Goal: Task Accomplishment & Management: Complete application form

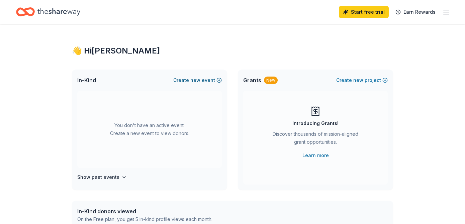
click at [188, 79] on button "Create new event" at bounding box center [197, 80] width 48 height 8
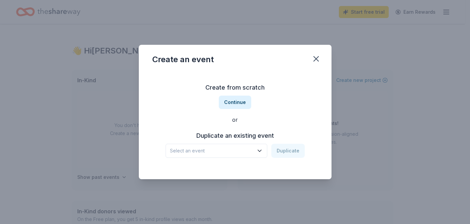
click at [258, 149] on icon "button" at bounding box center [259, 150] width 7 height 7
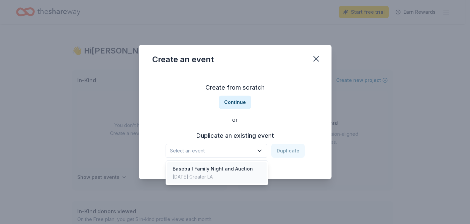
click at [228, 174] on div "Feb 22, 2025 · Greater LA" at bounding box center [213, 177] width 80 height 8
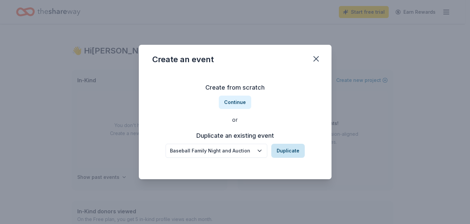
click at [289, 153] on button "Duplicate" at bounding box center [287, 151] width 33 height 14
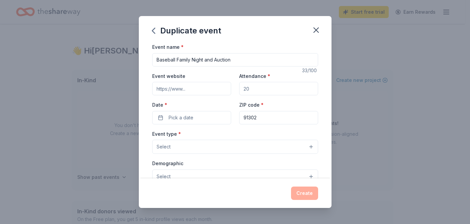
drag, startPoint x: 252, startPoint y: 90, endPoint x: 225, endPoint y: 89, distance: 27.4
click at [225, 89] on div "Event website Attendance * Date * Pick a date ZIP code * 91302" at bounding box center [235, 98] width 166 height 52
click at [243, 90] on input "Attendance *" at bounding box center [278, 88] width 79 height 13
drag, startPoint x: 246, startPoint y: 89, endPoint x: 238, endPoint y: 87, distance: 8.3
click at [239, 87] on input "Attendance *" at bounding box center [278, 88] width 79 height 13
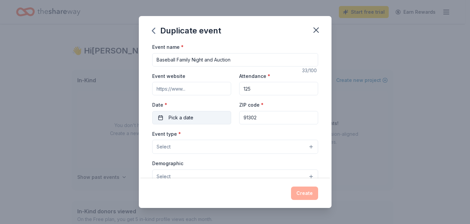
type input "125"
click at [164, 118] on button "Pick a date" at bounding box center [191, 117] width 79 height 13
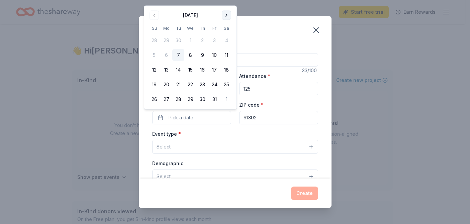
click at [227, 14] on button "Go to next month" at bounding box center [226, 15] width 9 height 9
click at [227, 25] on th "Sa" at bounding box center [226, 28] width 12 height 7
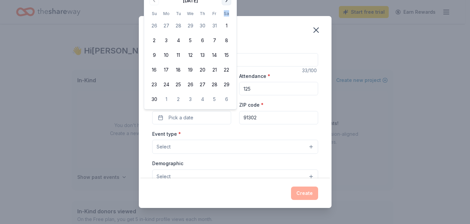
click at [227, 14] on th "Sa" at bounding box center [226, 13] width 12 height 7
click at [225, 3] on button "Go to next month" at bounding box center [226, 0] width 9 height 9
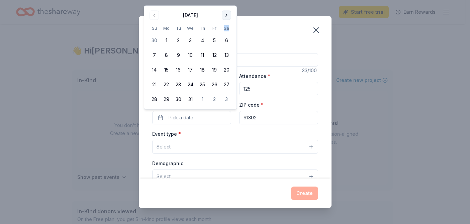
click at [229, 13] on button "Go to next month" at bounding box center [226, 15] width 9 height 9
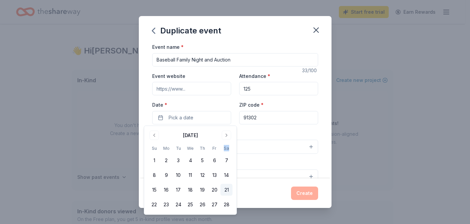
click at [228, 189] on button "21" at bounding box center [226, 190] width 12 height 12
click at [303, 130] on div "Event type * Select" at bounding box center [235, 142] width 166 height 24
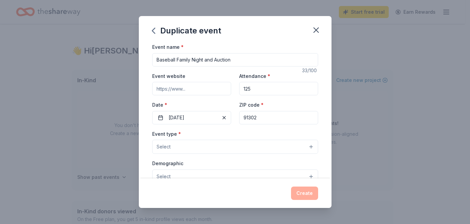
click at [269, 146] on button "Select" at bounding box center [235, 147] width 166 height 14
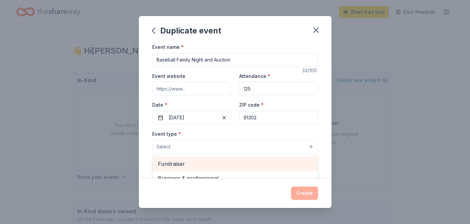
click at [178, 163] on span "Fundraiser" at bounding box center [235, 163] width 154 height 9
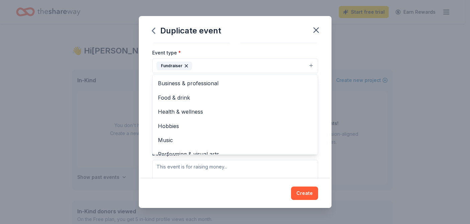
scroll to position [82, 0]
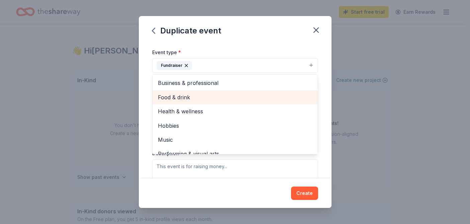
click at [249, 100] on span "Food & drink" at bounding box center [235, 97] width 154 height 9
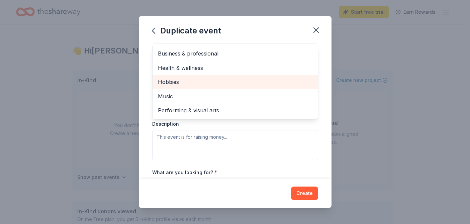
scroll to position [121, 0]
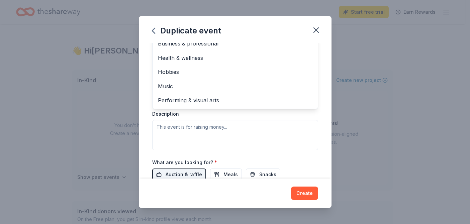
click at [321, 69] on div "Event name * Baseball Family Night and Auction 33 /100 Event website Attendance…" at bounding box center [235, 111] width 193 height 136
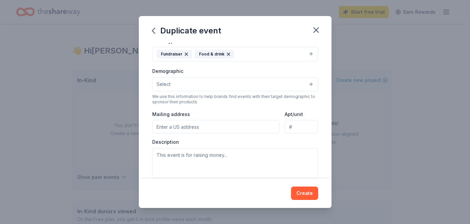
scroll to position [96, 0]
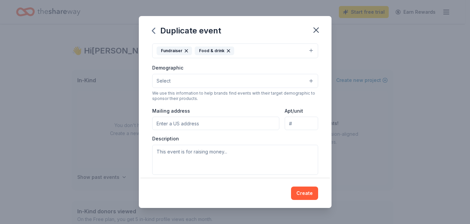
click at [307, 82] on button "Select" at bounding box center [235, 81] width 166 height 14
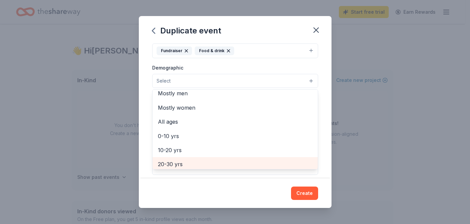
scroll to position [0, 0]
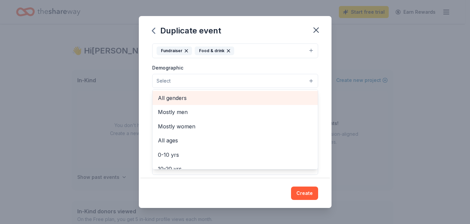
click at [181, 97] on span "All genders" at bounding box center [235, 98] width 154 height 9
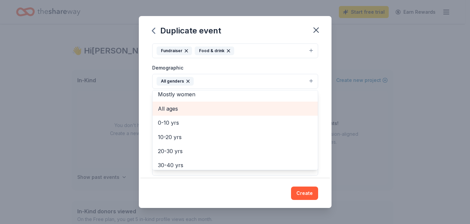
scroll to position [29, 0]
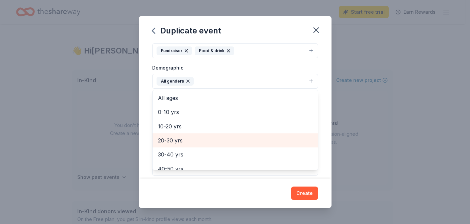
click at [184, 140] on span "20-30 yrs" at bounding box center [235, 140] width 154 height 9
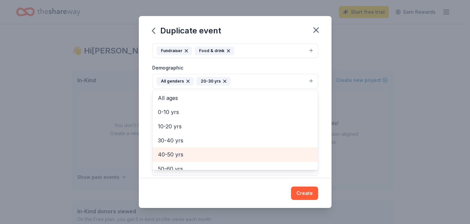
click at [172, 153] on span "40-50 yrs" at bounding box center [235, 154] width 154 height 9
click at [168, 154] on span "50-60 yrs" at bounding box center [235, 154] width 154 height 9
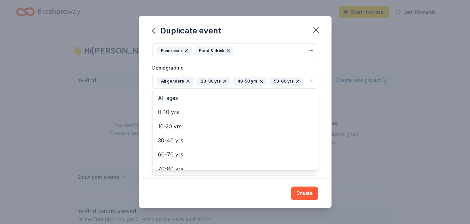
click at [319, 127] on div "Event name * Baseball Family Night and Auction 33 /100 Event website Attendance…" at bounding box center [235, 111] width 193 height 136
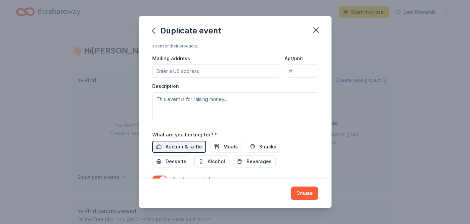
scroll to position [150, 0]
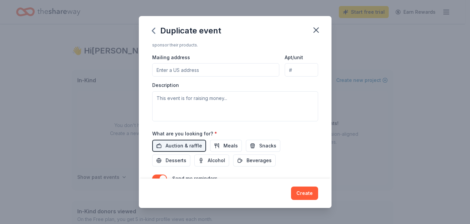
click at [234, 77] on input "Mailing address" at bounding box center [215, 69] width 127 height 13
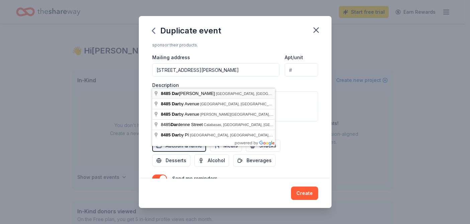
type input "8485 Darlene Lane, Los Angeles, CA, 91304"
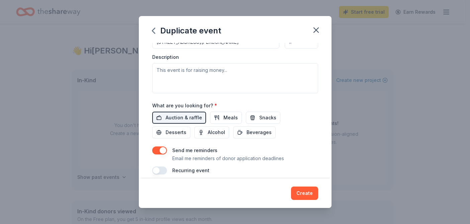
scroll to position [179, 0]
click at [218, 136] on span "Alcohol" at bounding box center [216, 132] width 17 height 8
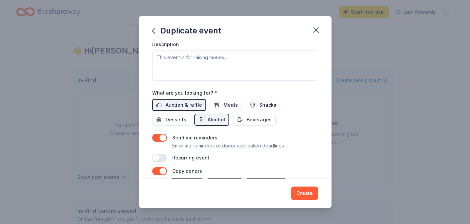
scroll to position [195, 0]
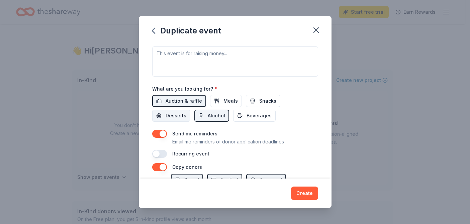
click at [168, 120] on span "Desserts" at bounding box center [176, 116] width 21 height 8
click at [256, 107] on button "Snacks" at bounding box center [263, 101] width 34 height 12
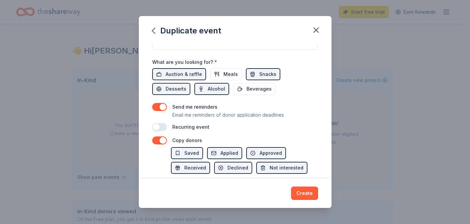
scroll to position [147, 0]
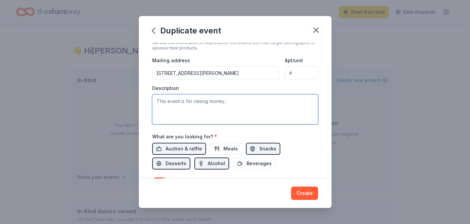
click at [173, 113] on textarea at bounding box center [235, 109] width 166 height 30
paste textarea "Calabasas High School Baseball is more than just a team; it's a vital community…"
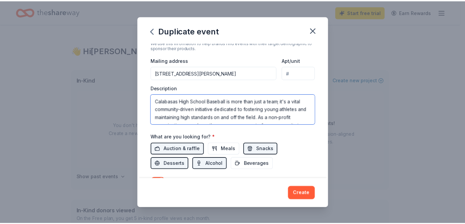
scroll to position [52, 0]
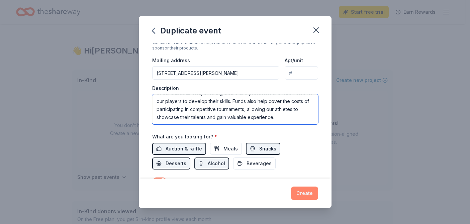
type textarea "Calabasas High School Baseball is more than just a team; it's a vital community…"
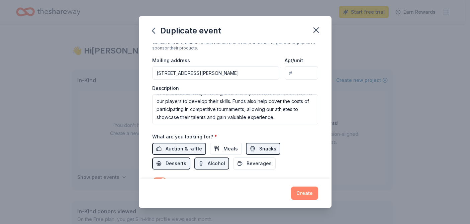
click at [307, 193] on button "Create" at bounding box center [304, 193] width 27 height 13
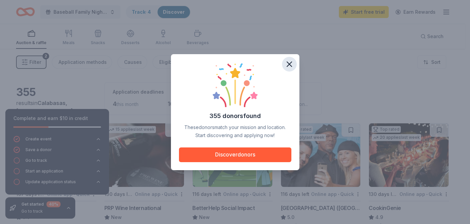
click at [289, 64] on icon "button" at bounding box center [289, 64] width 5 height 5
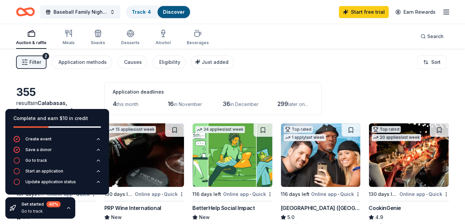
click at [64, 99] on div "355" at bounding box center [56, 92] width 80 height 13
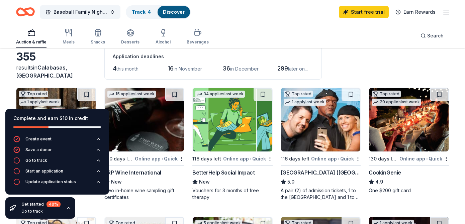
scroll to position [52, 0]
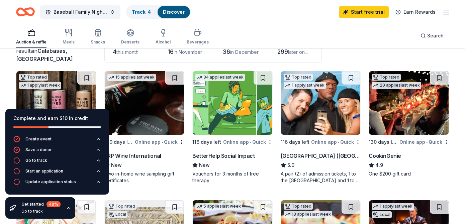
click at [66, 208] on icon "button" at bounding box center [68, 207] width 5 height 5
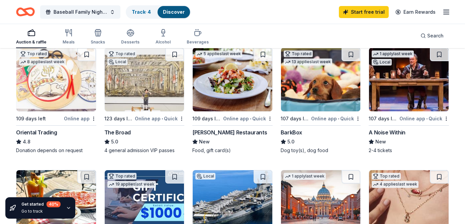
scroll to position [205, 0]
click at [299, 100] on img at bounding box center [321, 79] width 80 height 64
click at [392, 131] on div "A Noise Within" at bounding box center [386, 132] width 36 height 8
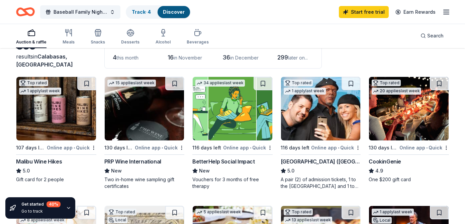
scroll to position [47, 0]
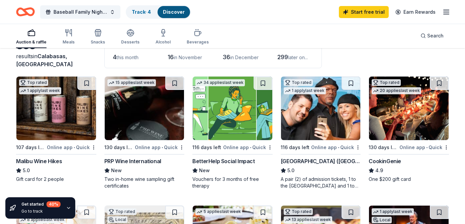
click at [379, 160] on div "CookinGenie" at bounding box center [384, 161] width 32 height 8
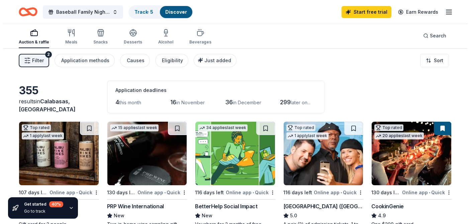
scroll to position [0, 0]
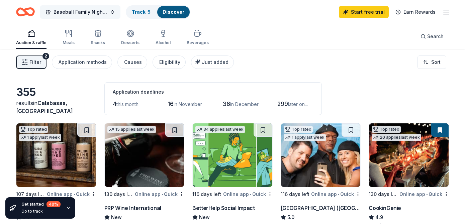
click at [94, 9] on span "Baseball Family Night and Auction" at bounding box center [79, 12] width 53 height 8
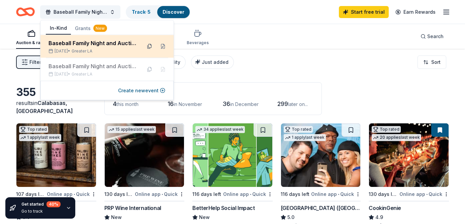
click at [149, 45] on button at bounding box center [149, 46] width 11 height 11
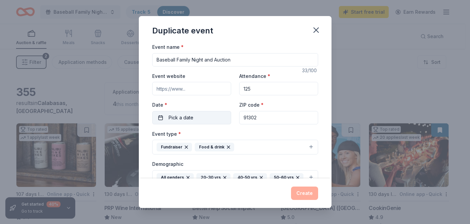
click at [159, 117] on button "Pick a date" at bounding box center [191, 117] width 79 height 13
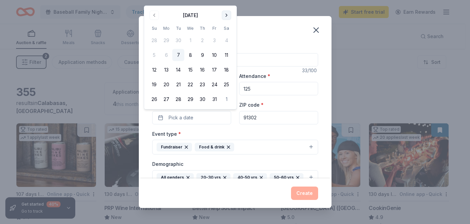
click at [226, 15] on button "Go to next month" at bounding box center [226, 15] width 9 height 9
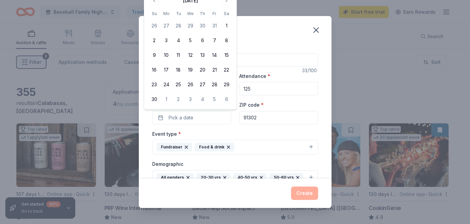
click at [226, 15] on th "Sa" at bounding box center [226, 13] width 12 height 7
click at [228, 6] on div "November 2025 Su Mo Tu We Th Fr Sa 26 27 28 29 30 31 1 2 3 4 5 6 7 8 9 10 11 12…" at bounding box center [190, 50] width 84 height 110
click at [227, 2] on button "Go to next month" at bounding box center [226, 0] width 9 height 9
click at [227, 14] on button "Go to next month" at bounding box center [226, 15] width 9 height 9
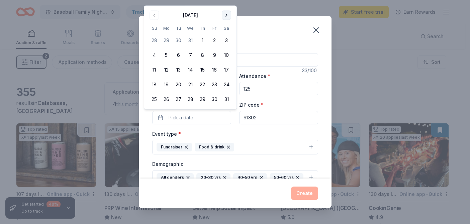
click at [227, 14] on button "Go to next month" at bounding box center [226, 15] width 9 height 9
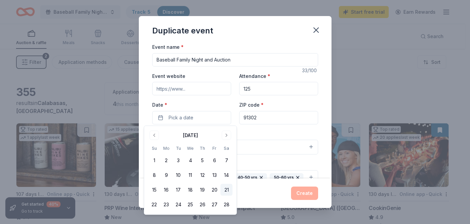
click at [224, 189] on button "21" at bounding box center [226, 190] width 12 height 12
click at [262, 192] on div "Create" at bounding box center [235, 193] width 166 height 13
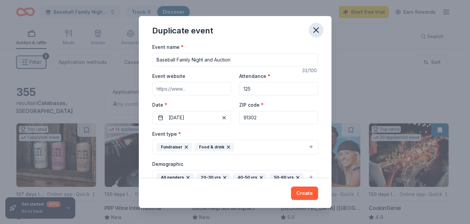
click at [319, 31] on icon "button" at bounding box center [315, 29] width 9 height 9
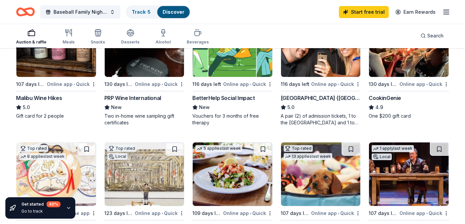
scroll to position [120, 0]
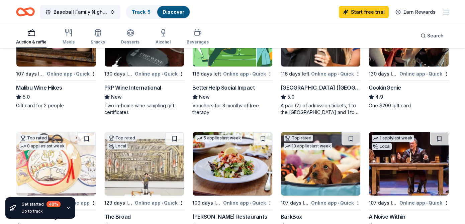
click at [55, 88] on div "Malibu Wine Hikes" at bounding box center [39, 88] width 46 height 8
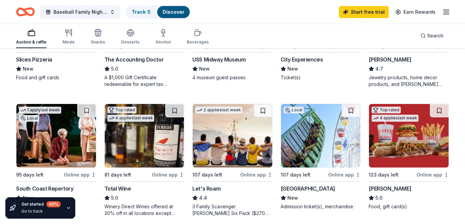
scroll to position [400, 0]
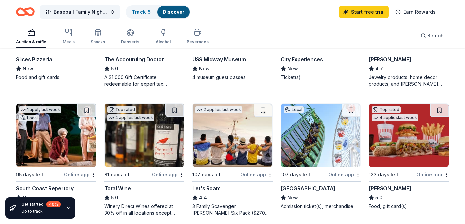
click at [378, 59] on div "Kendra Scott" at bounding box center [389, 59] width 42 height 8
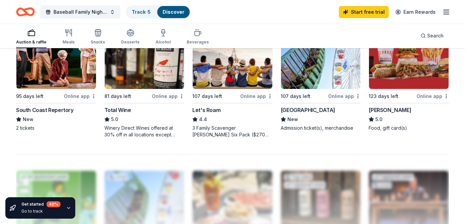
scroll to position [463, 0]
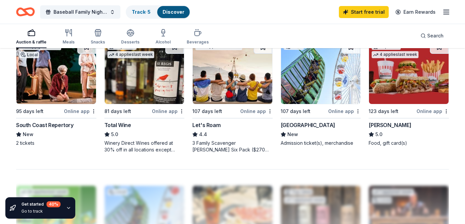
click at [198, 123] on div "Let's Roam" at bounding box center [206, 125] width 28 height 8
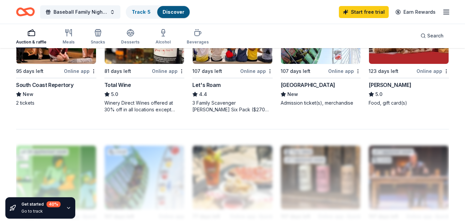
scroll to position [514, 0]
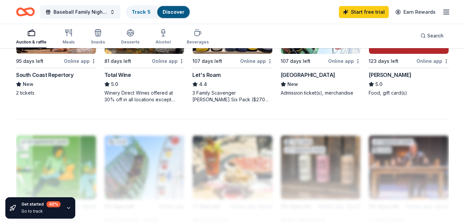
click at [302, 75] on div "[GEOGRAPHIC_DATA]" at bounding box center [308, 75] width 55 height 8
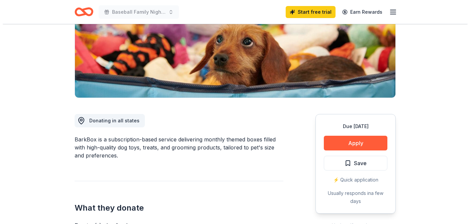
scroll to position [112, 0]
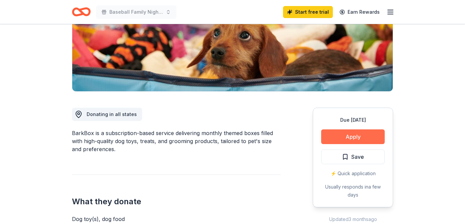
click at [343, 138] on button "Apply" at bounding box center [353, 136] width 64 height 15
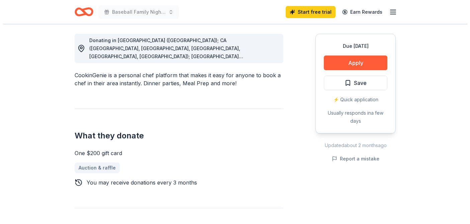
scroll to position [131, 0]
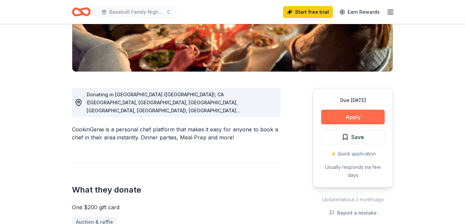
click at [352, 116] on button "Apply" at bounding box center [353, 117] width 64 height 15
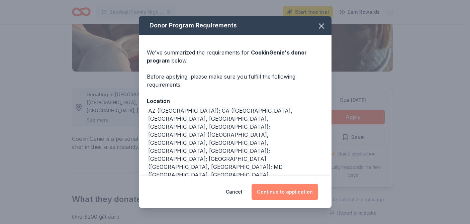
click at [287, 190] on button "Continue to application" at bounding box center [284, 192] width 67 height 16
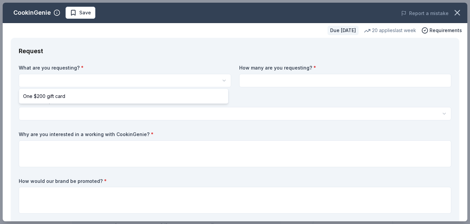
scroll to position [0, 0]
click at [148, 79] on html "Baseball Family Night and Auction Save Apply Due in 130 days Share CookinGenie …" at bounding box center [235, 112] width 470 height 224
select select "One $200 gift card"
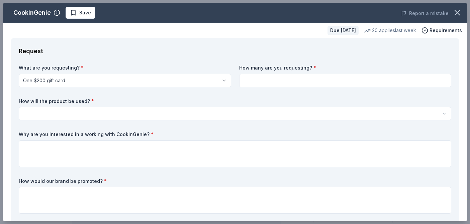
click at [264, 82] on input at bounding box center [345, 80] width 212 height 13
type input "1"
click at [147, 114] on html "Baseball Family Night and Auction Save Apply Due in 130 days Share CookinGenie …" at bounding box center [235, 112] width 470 height 224
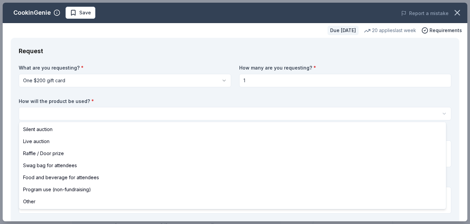
select select "silentAuction"
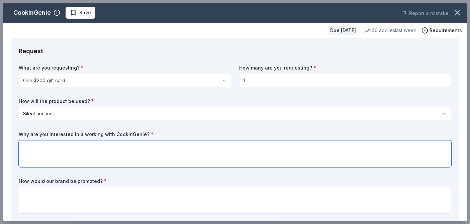
click at [142, 145] on textarea at bounding box center [235, 153] width 432 height 27
paste textarea "Calabasas High School Baseball is more than just a team; it's a vital community…"
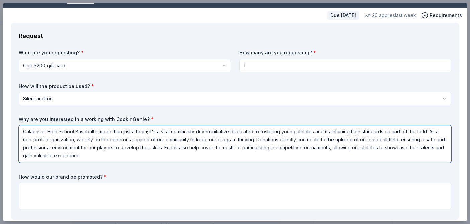
scroll to position [94, 0]
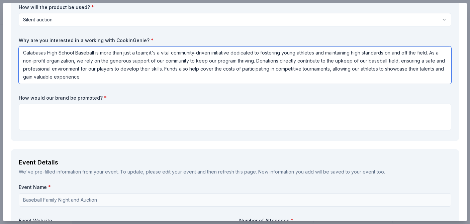
type textarea "Calabasas High School Baseball is more than just a team; it's a vital community…"
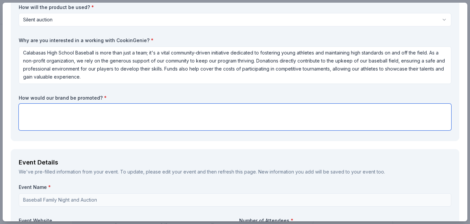
click at [89, 111] on textarea at bounding box center [235, 117] width 432 height 27
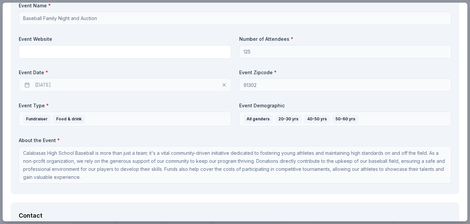
scroll to position [277, 0]
type textarea "Social Media, Flyers, Email, and website"
click at [46, 83] on div "02/20/2026" at bounding box center [125, 83] width 212 height 13
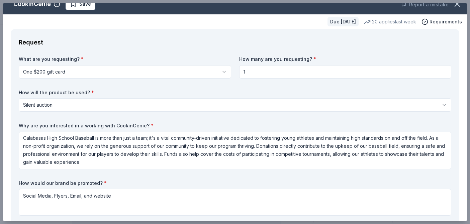
scroll to position [8, 0]
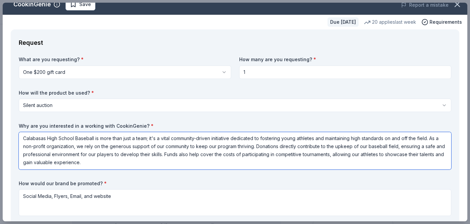
drag, startPoint x: 22, startPoint y: 138, endPoint x: 151, endPoint y: 167, distance: 131.5
click at [151, 167] on textarea "Calabasas High School Baseball is more than just a team; it's a vital community…" at bounding box center [235, 150] width 432 height 37
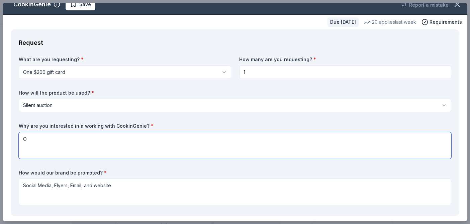
scroll to position [0, 0]
type textarea "O"
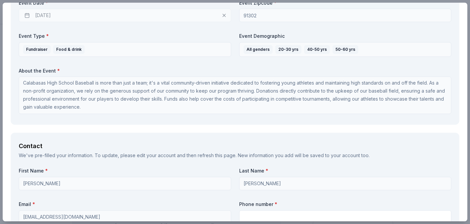
scroll to position [449, 0]
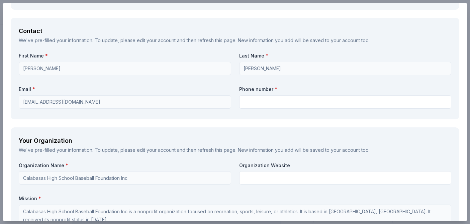
type textarea "Most of our families are working parents and having a night where we could all …"
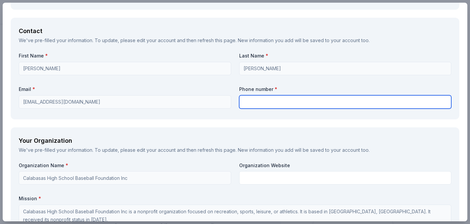
click at [252, 103] on input "text" at bounding box center [345, 101] width 212 height 13
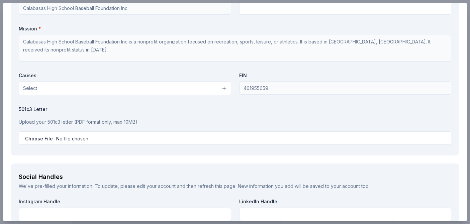
scroll to position [629, 0]
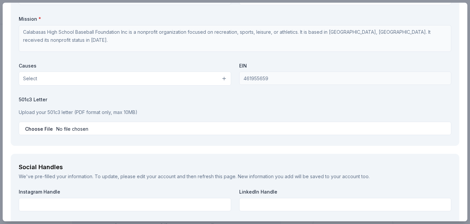
type input "8186746849"
click at [221, 79] on button "Select" at bounding box center [125, 79] width 212 height 14
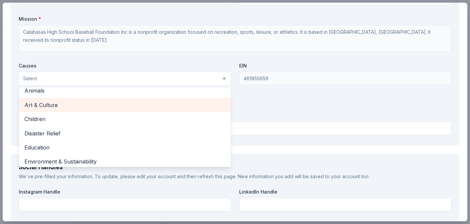
scroll to position [6, 0]
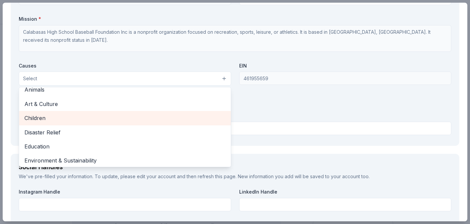
click at [181, 125] on div "Children" at bounding box center [125, 118] width 212 height 14
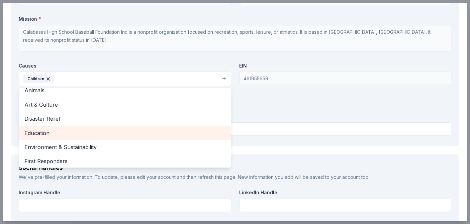
click at [148, 135] on span "Education" at bounding box center [124, 133] width 201 height 9
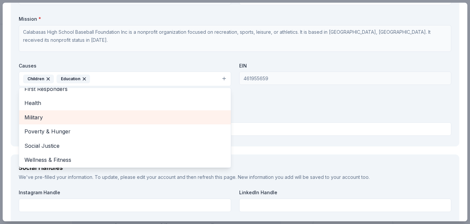
scroll to position [65, 0]
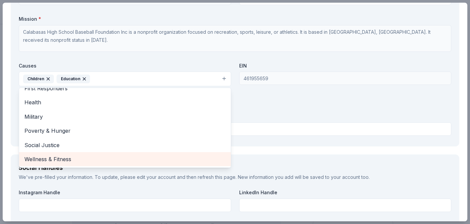
click at [156, 158] on span "Wellness & Fitness" at bounding box center [124, 159] width 201 height 9
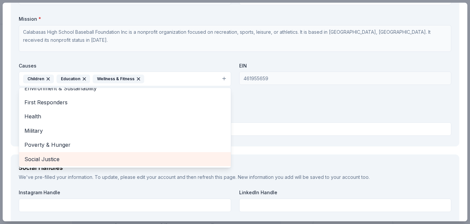
scroll to position [50, 0]
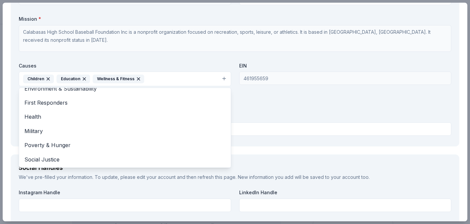
click at [269, 109] on div "Organization Name * Calabasas High School Baseball Foundation Inc Organization …" at bounding box center [235, 61] width 432 height 156
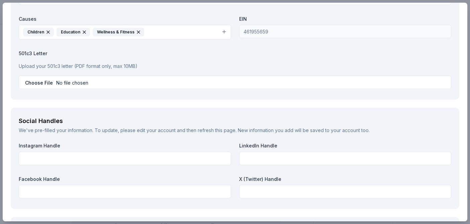
scroll to position [677, 0]
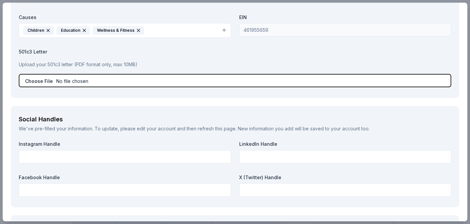
click at [41, 81] on input "file" at bounding box center [235, 80] width 432 height 13
type input "C:\fakepath\501(c)(3) approval[7].pdf"
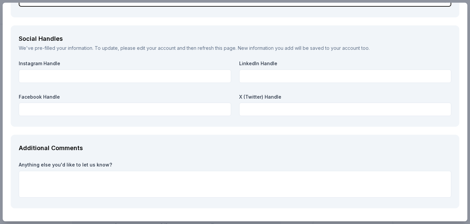
scroll to position [763, 0]
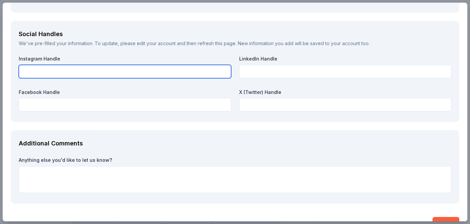
click at [112, 71] on input "text" at bounding box center [125, 71] width 212 height 13
type input "calabasasbaseball"
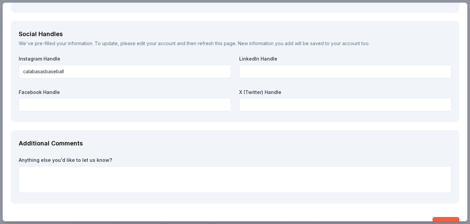
click at [128, 89] on label "Facebook Handle" at bounding box center [125, 92] width 212 height 7
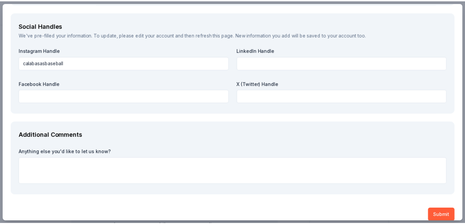
scroll to position [779, 0]
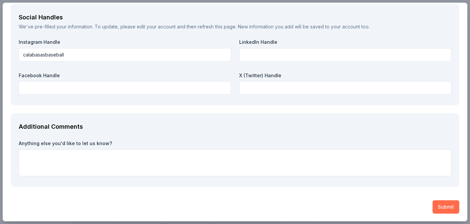
click at [442, 204] on button "Submit" at bounding box center [445, 206] width 27 height 13
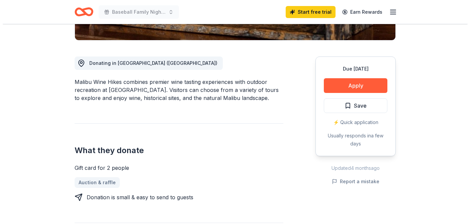
scroll to position [164, 0]
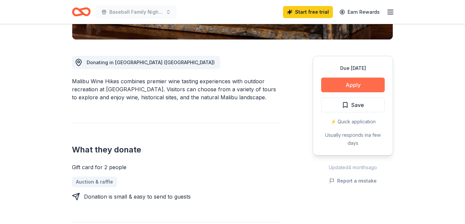
click at [351, 84] on button "Apply" at bounding box center [353, 85] width 64 height 15
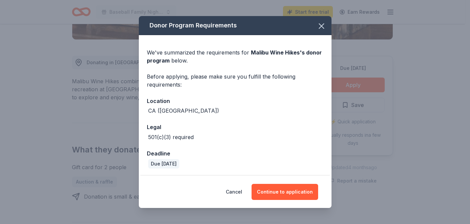
scroll to position [1, 0]
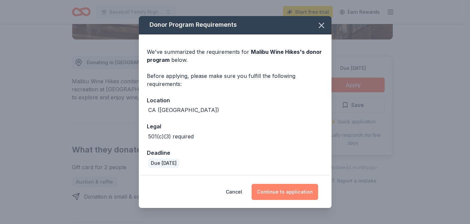
click at [284, 191] on button "Continue to application" at bounding box center [284, 192] width 67 height 16
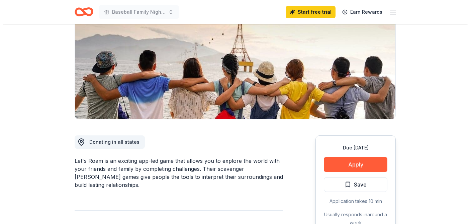
scroll to position [127, 0]
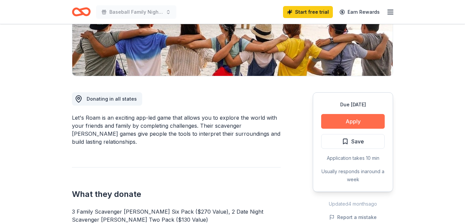
click at [344, 123] on button "Apply" at bounding box center [353, 121] width 64 height 15
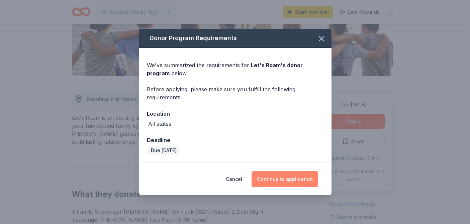
click at [296, 178] on button "Continue to application" at bounding box center [284, 179] width 67 height 16
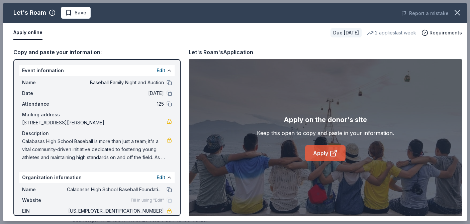
click at [327, 150] on link "Apply" at bounding box center [325, 153] width 40 height 16
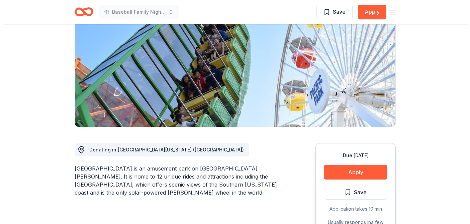
scroll to position [118, 0]
